Goal: Transaction & Acquisition: Purchase product/service

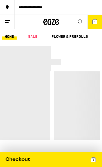
click at [99, 21] on button "1" at bounding box center [95, 22] width 15 height 14
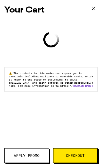
click at [79, 157] on button "Checkout" at bounding box center [75, 155] width 45 height 15
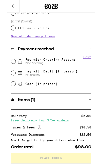
scroll to position [173, 0]
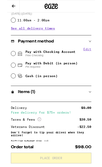
click at [8, 63] on input "Pay with Checking Account Free Checking" at bounding box center [6, 62] width 5 height 5
radio input "true"
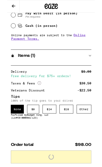
scroll to position [234, 0]
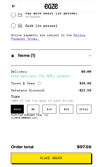
click at [50, 126] on div "$ 14" at bounding box center [49, 127] width 16 height 10
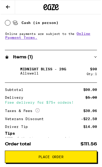
scroll to position [238, 0]
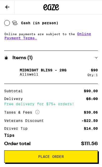
click at [78, 158] on button "Place Order" at bounding box center [51, 156] width 94 height 12
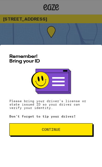
click at [73, 132] on button "Continue" at bounding box center [50, 129] width 83 height 12
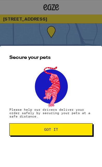
click at [75, 134] on button "Got it" at bounding box center [50, 129] width 83 height 12
